Goal: Transaction & Acquisition: Purchase product/service

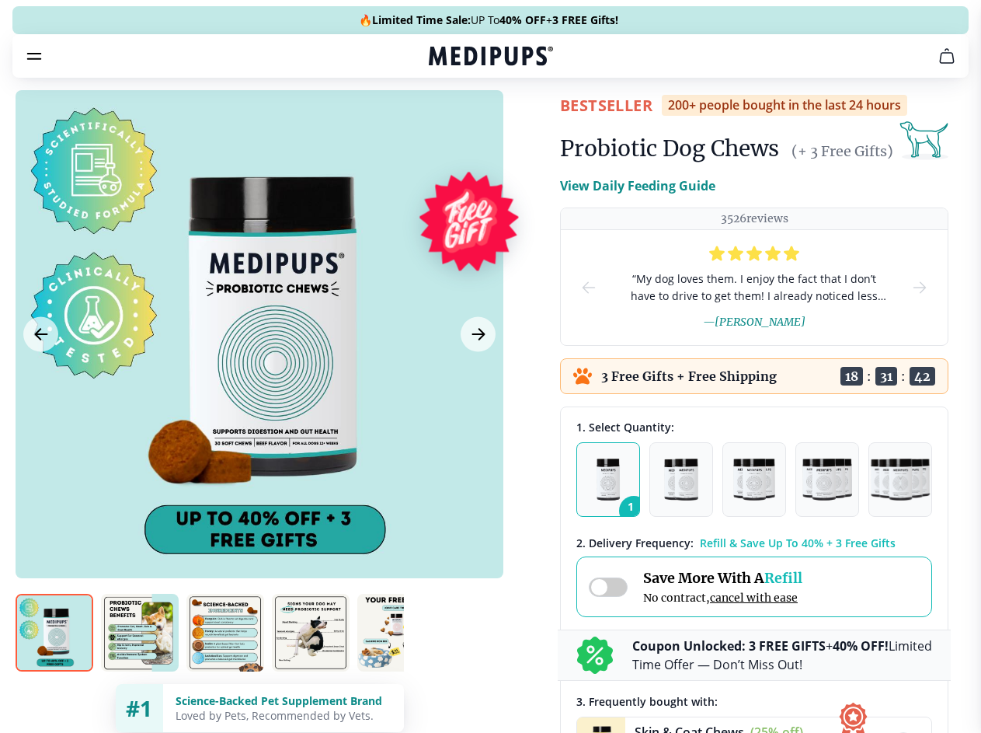
click at [447, 124] on span "Supplements" at bounding box center [486, 132] width 78 height 16
click at [526, 123] on icon "button" at bounding box center [535, 132] width 19 height 19
click at [938, 65] on icon "cart" at bounding box center [947, 56] width 19 height 19
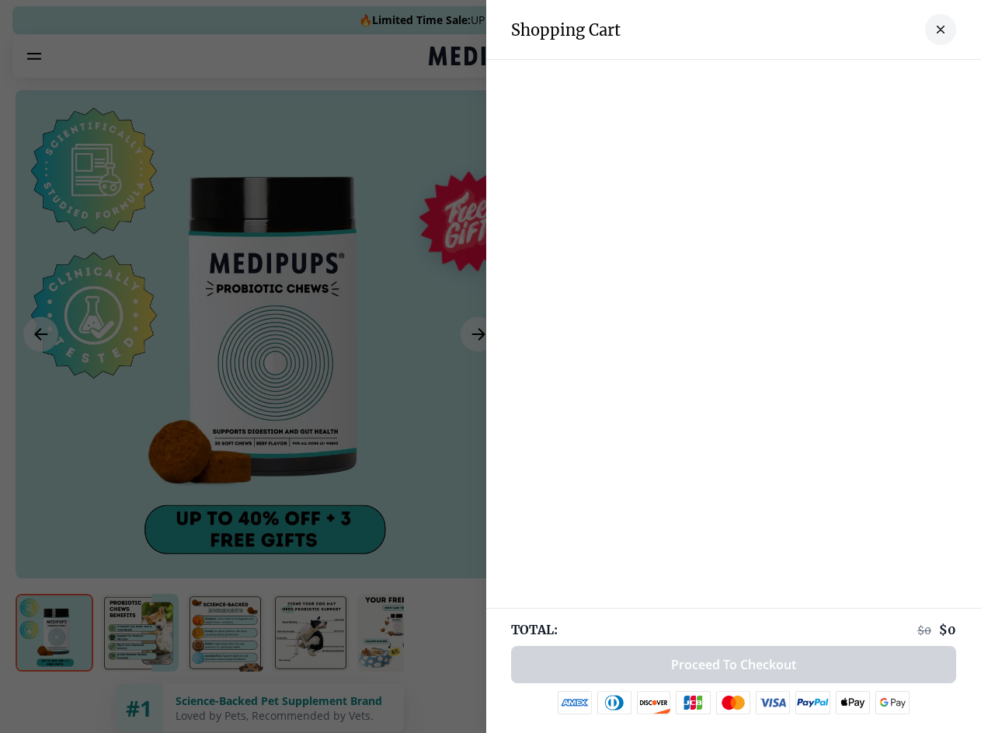
click at [755, 78] on div at bounding box center [733, 75] width 495 height 31
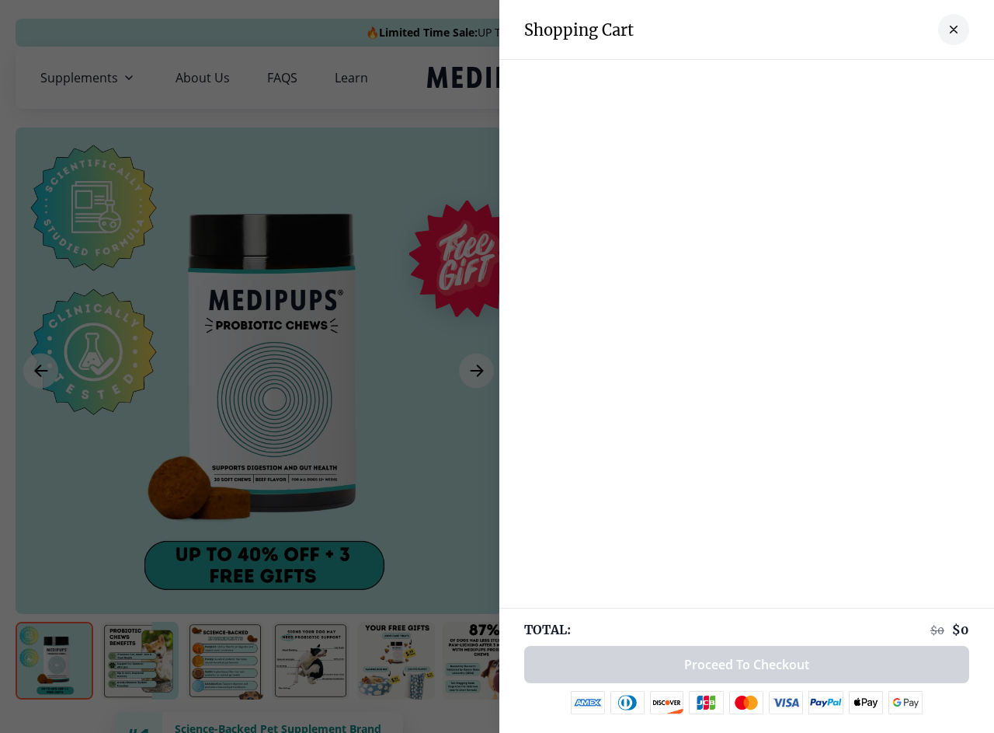
click at [877, 78] on div at bounding box center [747, 75] width 495 height 31
click at [928, 78] on div at bounding box center [747, 75] width 495 height 31
click at [259, 371] on div at bounding box center [497, 366] width 994 height 733
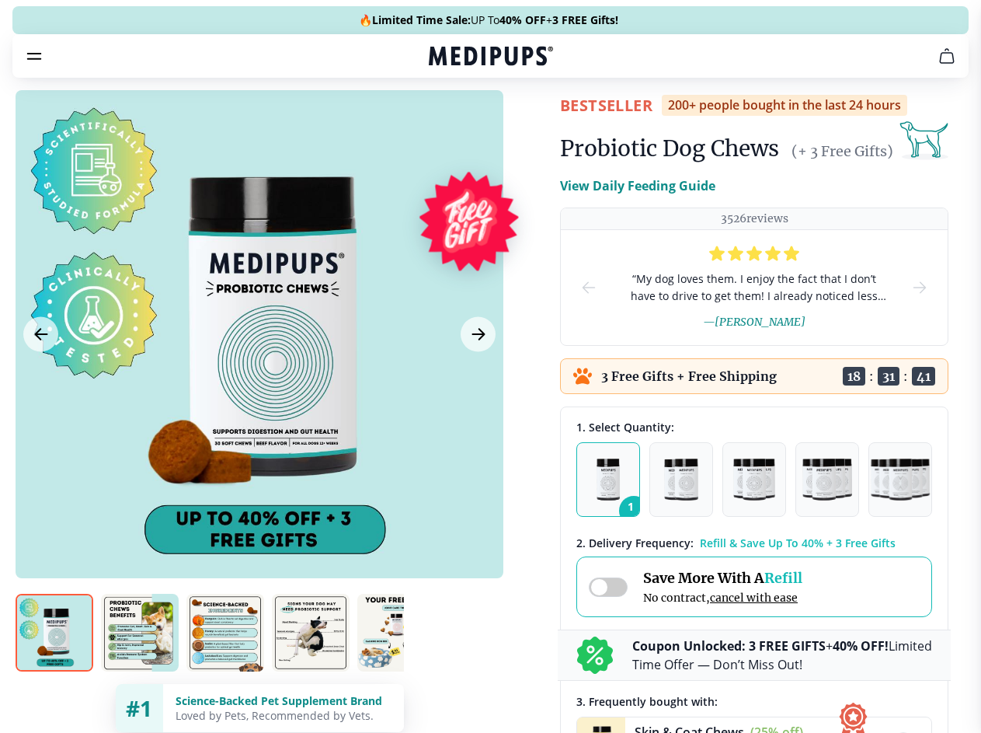
click at [40, 339] on icon "Previous Image" at bounding box center [41, 334] width 12 height 11
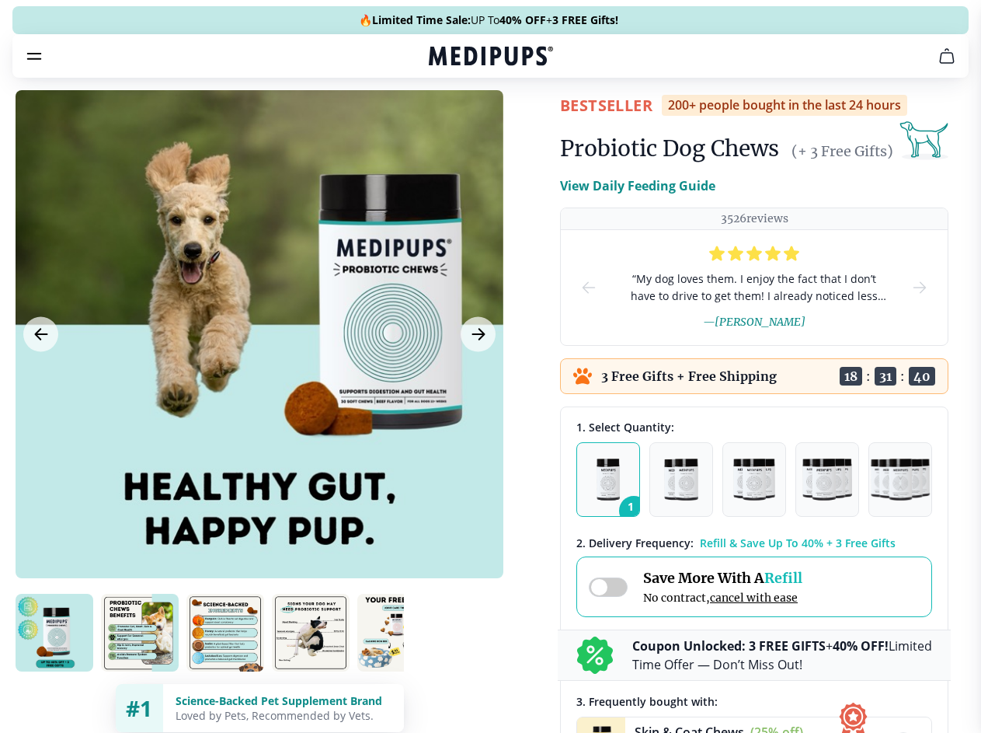
click at [476, 339] on icon "Next Image" at bounding box center [478, 334] width 12 height 11
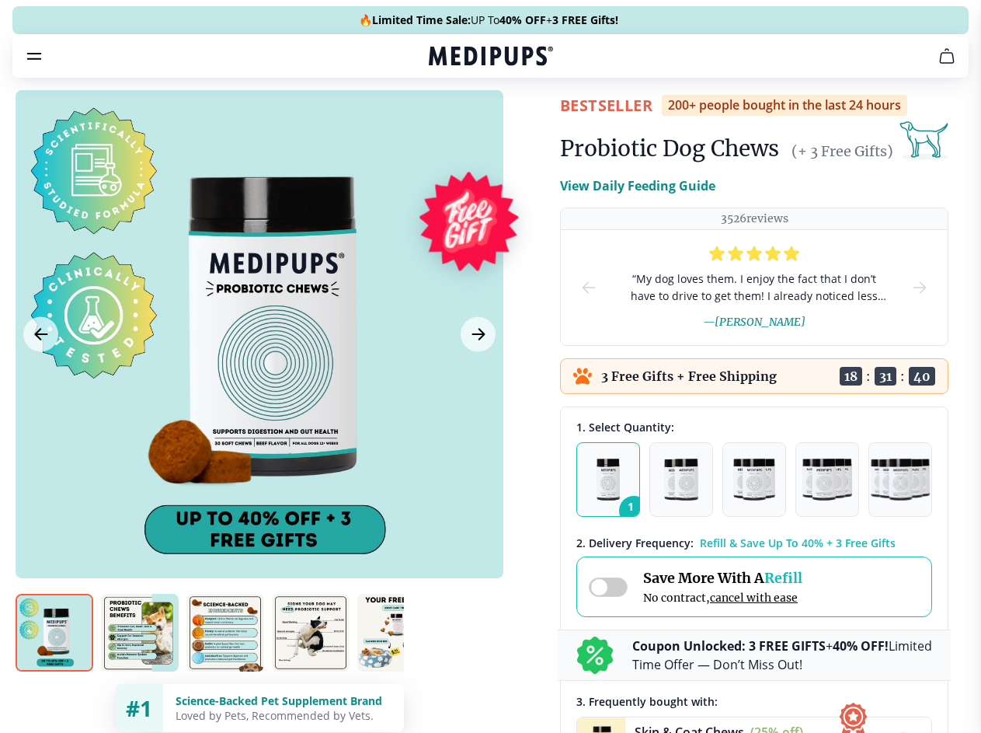
click at [54, 660] on img at bounding box center [55, 633] width 78 height 78
